Goal: Information Seeking & Learning: Learn about a topic

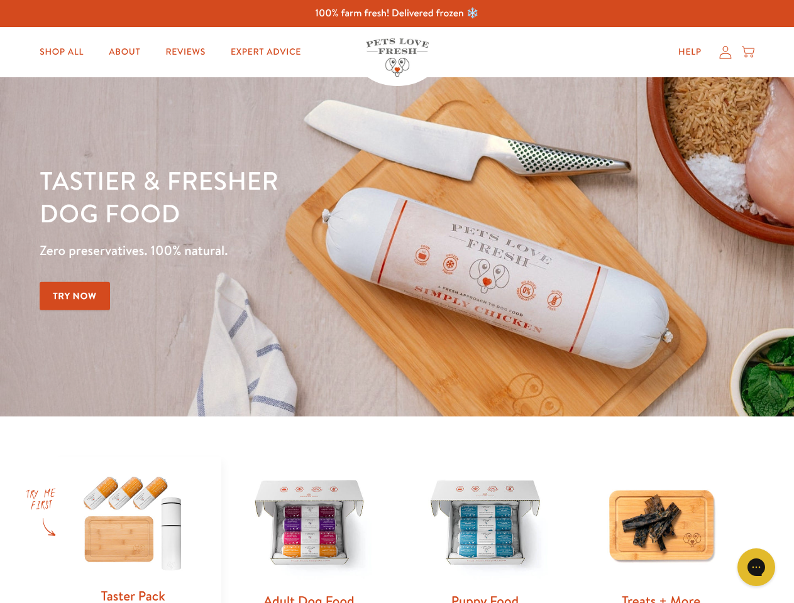
click at [397, 302] on div "Tastier & fresher dog food Zero preservatives. 100% natural. Try Now" at bounding box center [278, 247] width 476 height 166
click at [756, 568] on icon "Gorgias live chat" at bounding box center [756, 567] width 12 height 12
